Goal: Find contact information: Obtain details needed to contact an individual or organization

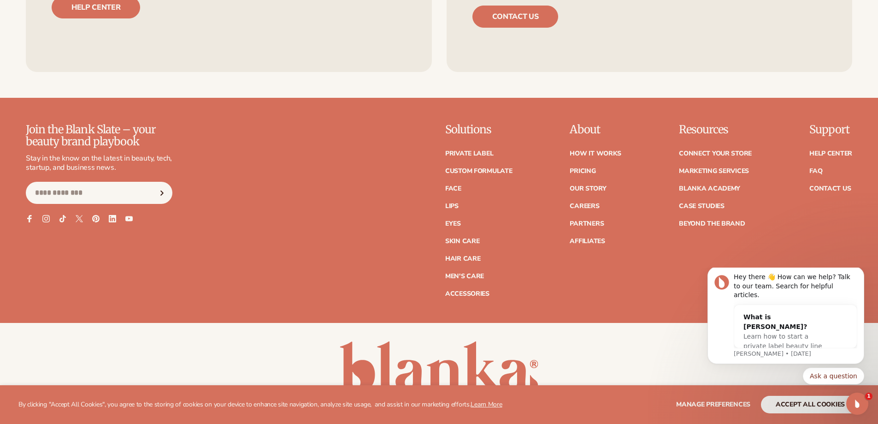
scroll to position [4212, 0]
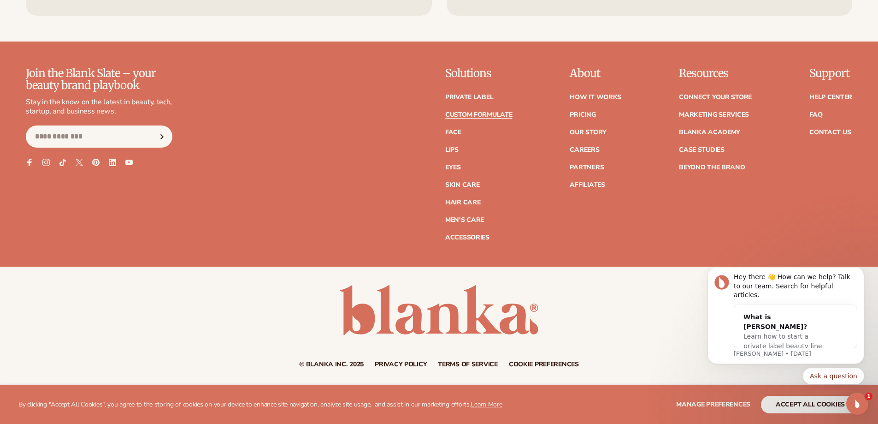
click at [484, 113] on link "Custom formulate" at bounding box center [478, 115] width 67 height 6
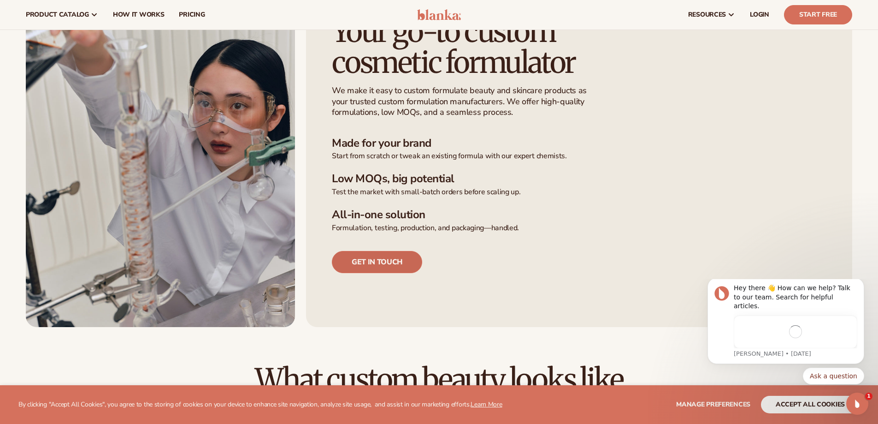
click at [392, 257] on link "Get in touch" at bounding box center [377, 262] width 90 height 22
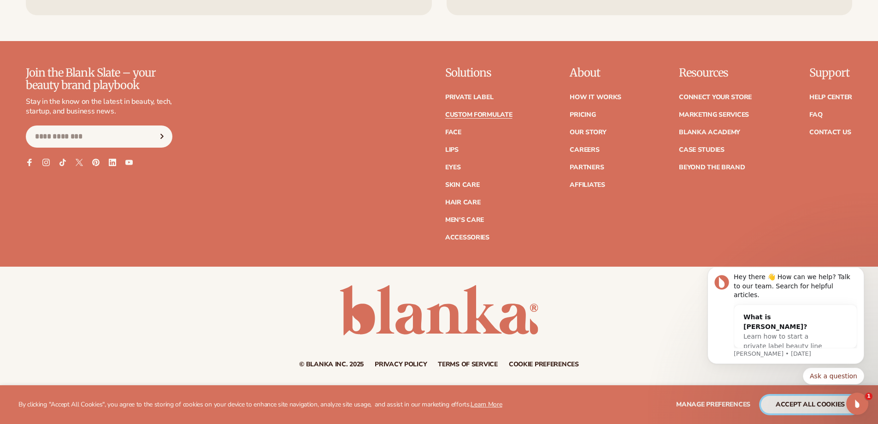
click at [830, 403] on button "accept all cookies" at bounding box center [810, 405] width 99 height 18
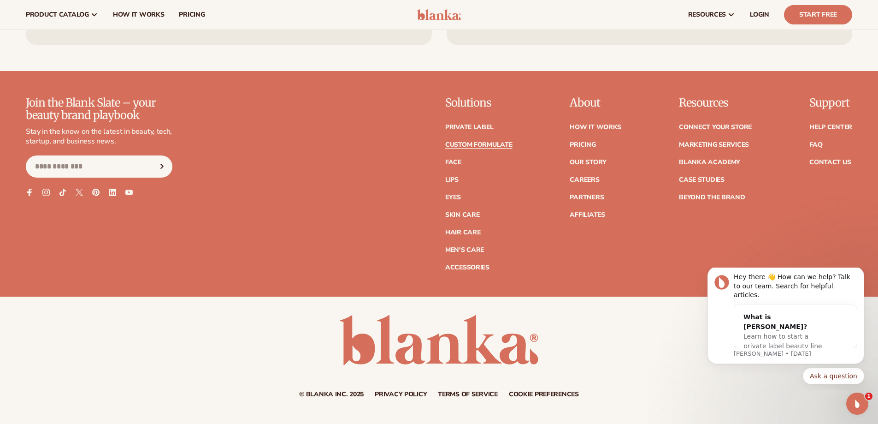
scroll to position [1374, 0]
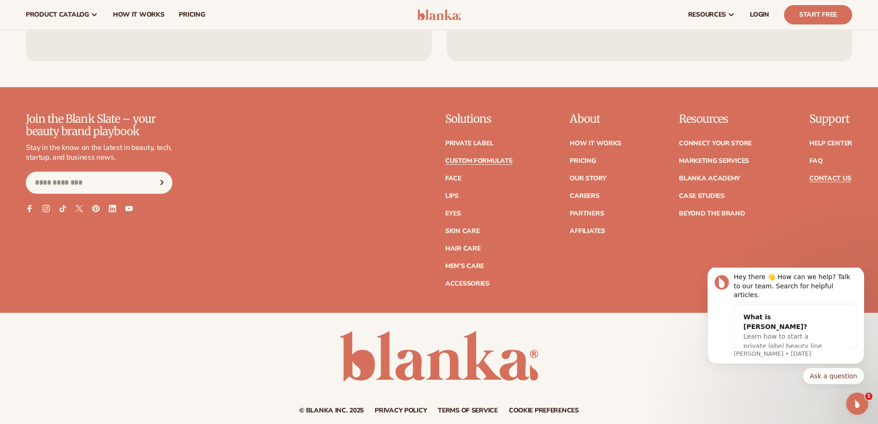
click at [830, 178] on link "Contact Us" at bounding box center [830, 178] width 41 height 6
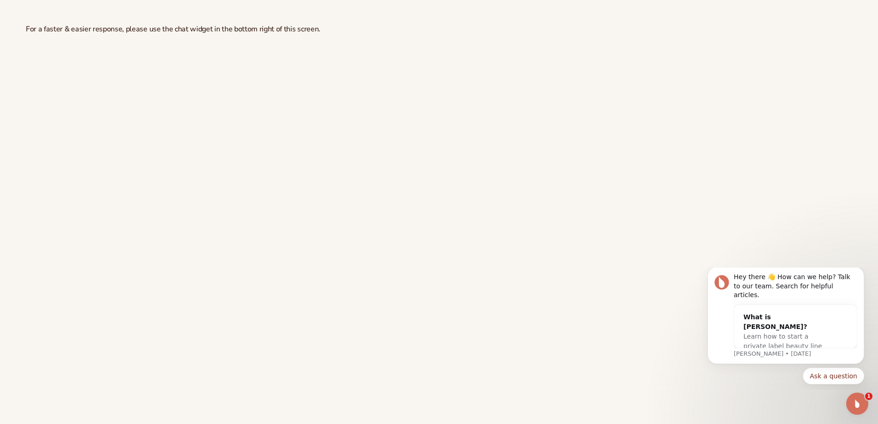
scroll to position [138, 0]
